Goal: Information Seeking & Learning: Learn about a topic

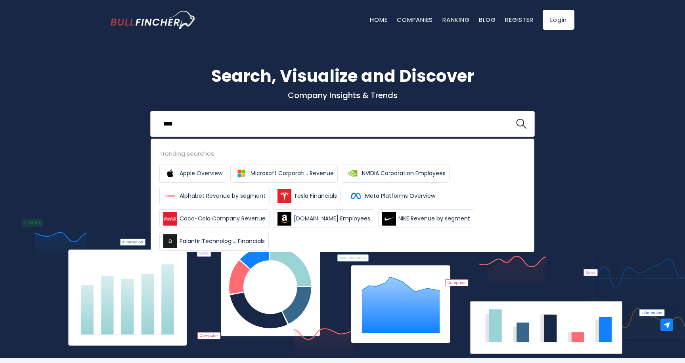
type input "****"
click at [516, 119] on button at bounding box center [521, 124] width 10 height 10
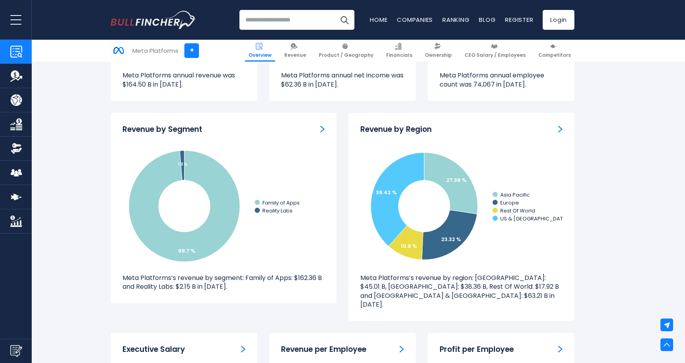
scroll to position [688, 0]
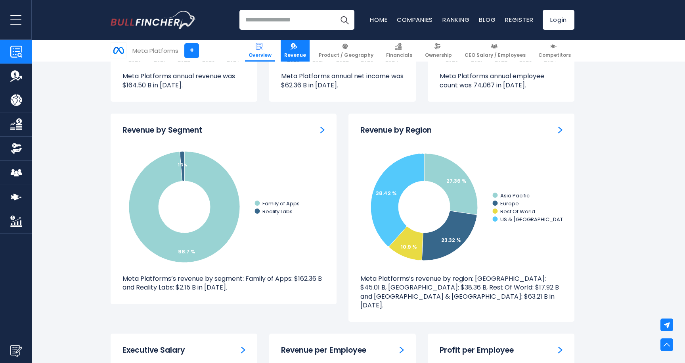
click at [307, 50] on link "Revenue" at bounding box center [295, 51] width 29 height 22
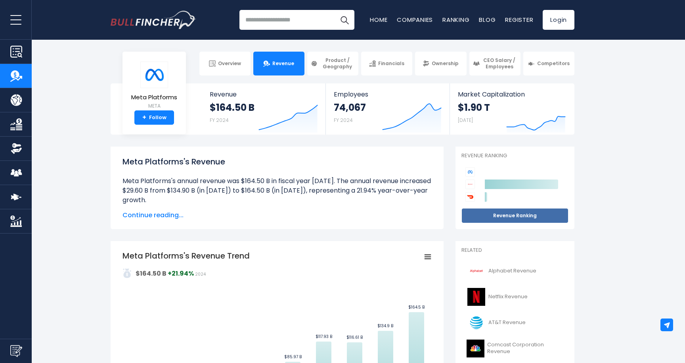
click at [503, 217] on link "Revenue Ranking" at bounding box center [515, 215] width 107 height 15
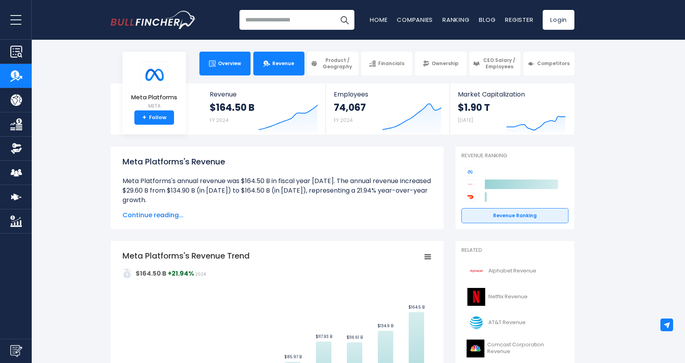
click at [223, 67] on link "Overview" at bounding box center [225, 64] width 51 height 24
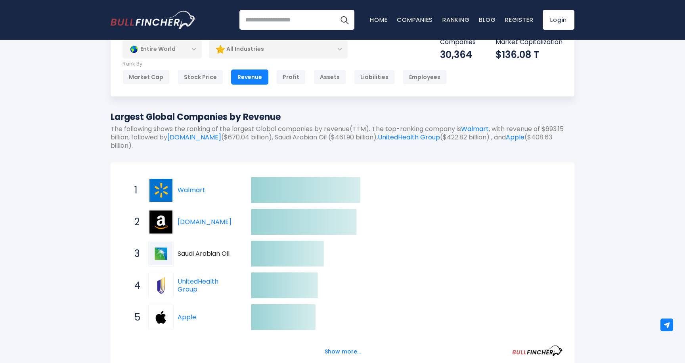
scroll to position [36, 0]
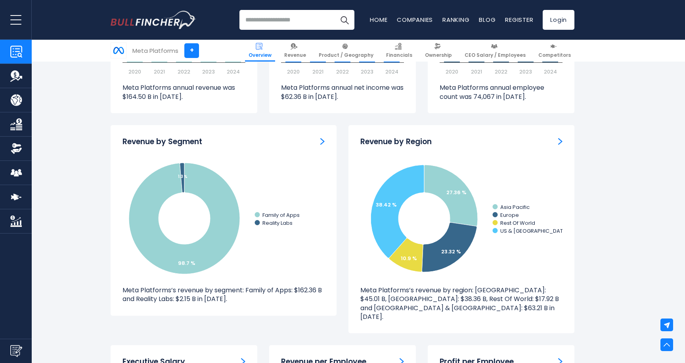
scroll to position [680, 0]
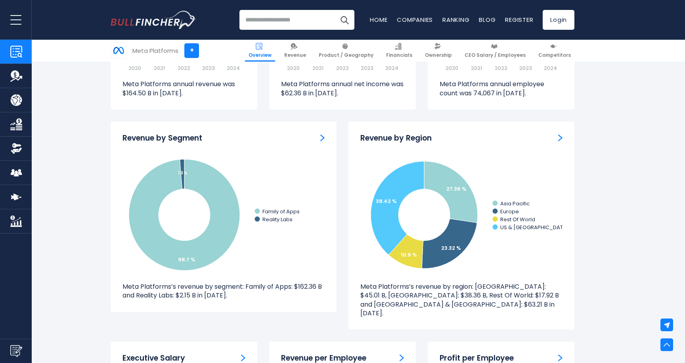
click at [288, 16] on input "search" at bounding box center [297, 20] width 115 height 20
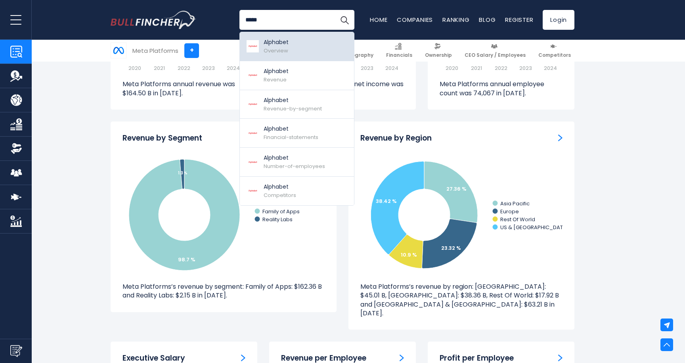
type input "*****"
click at [281, 44] on p "Alphabet" at bounding box center [276, 42] width 25 height 8
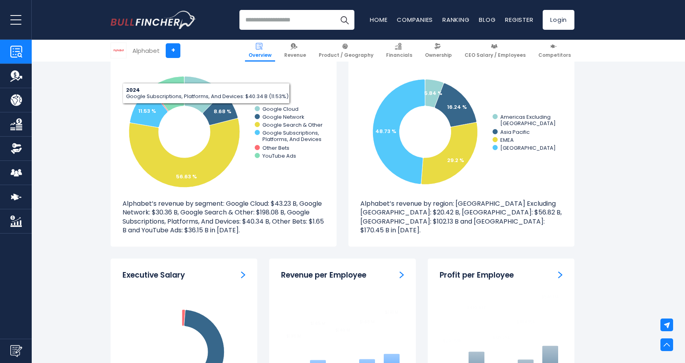
scroll to position [709, 0]
